Goal: Browse casually

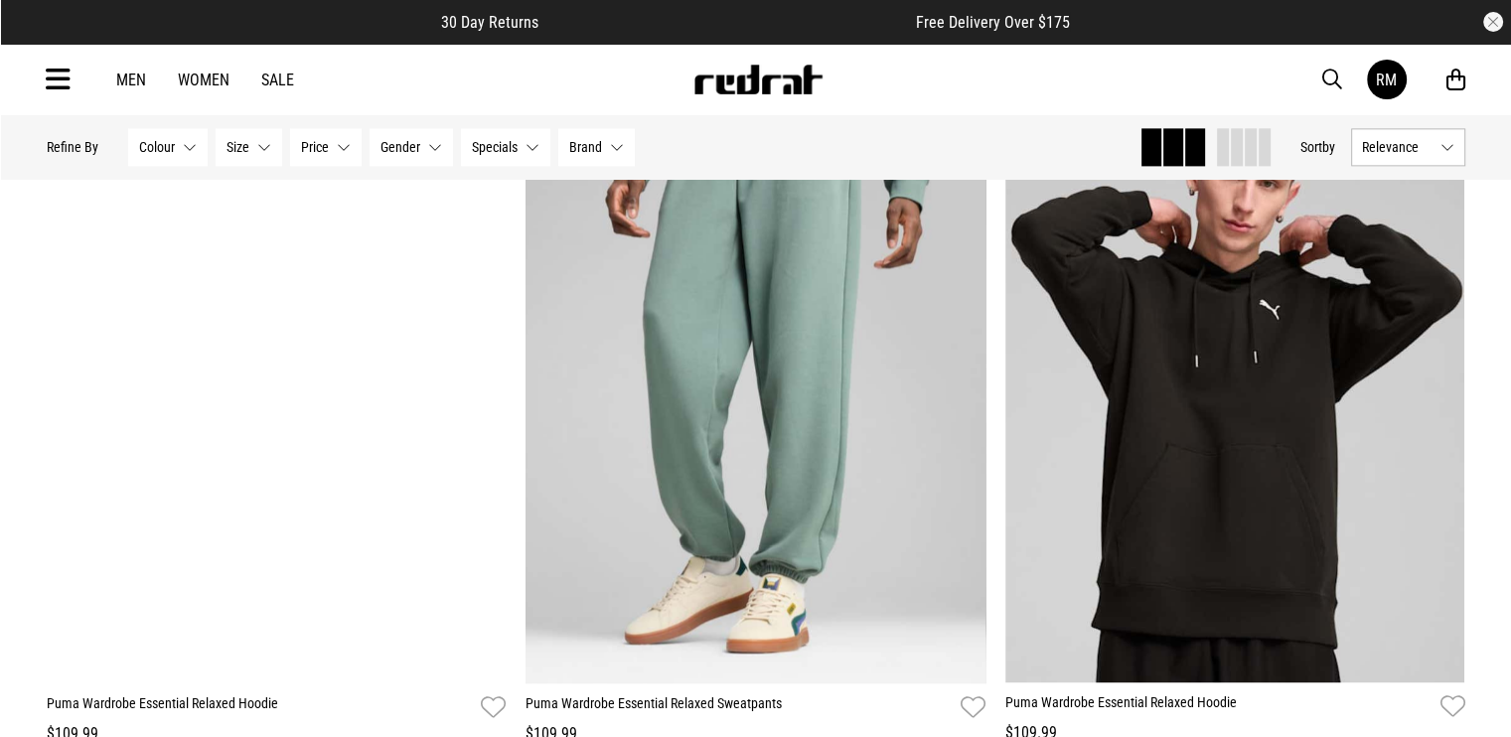
scroll to position [2782, 0]
